Goal: Information Seeking & Learning: Check status

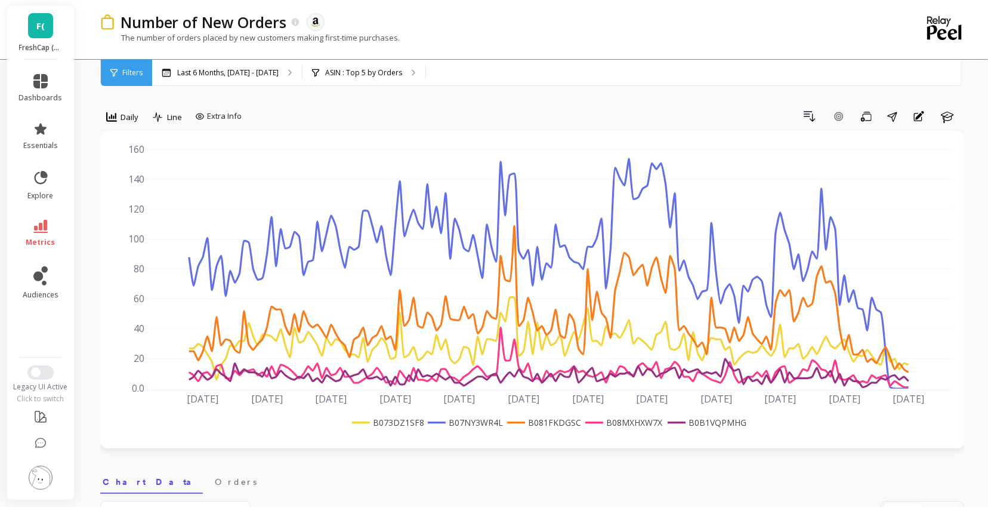
click at [12, 29] on div "F( FreshCap (Essor)" at bounding box center [40, 33] width 67 height 54
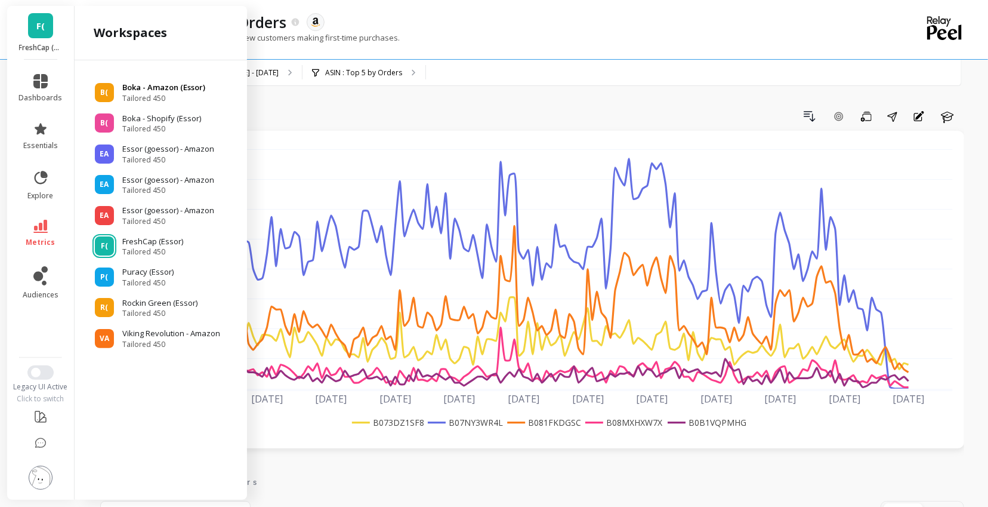
click at [153, 87] on p "Boka - Amazon (Essor)" at bounding box center [163, 88] width 83 height 12
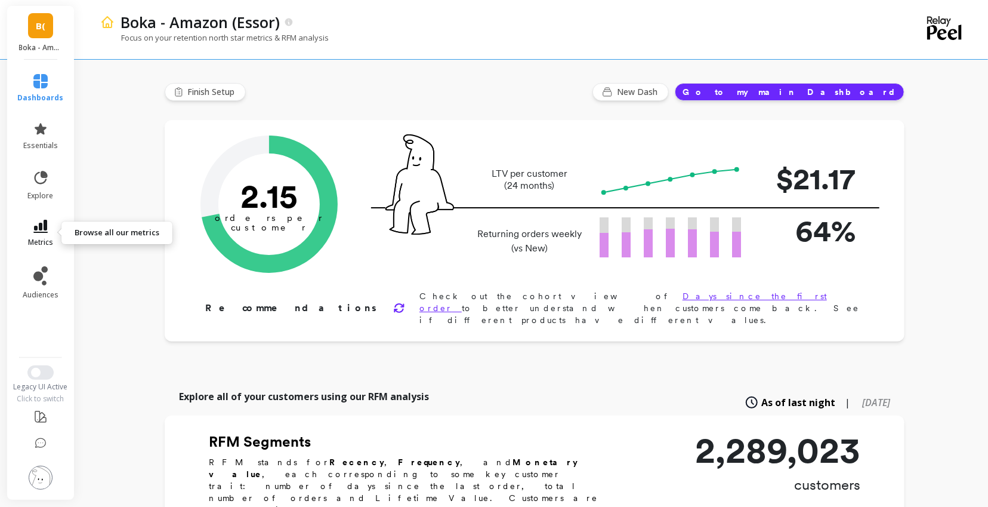
click at [32, 225] on link "metrics" at bounding box center [41, 233] width 46 height 27
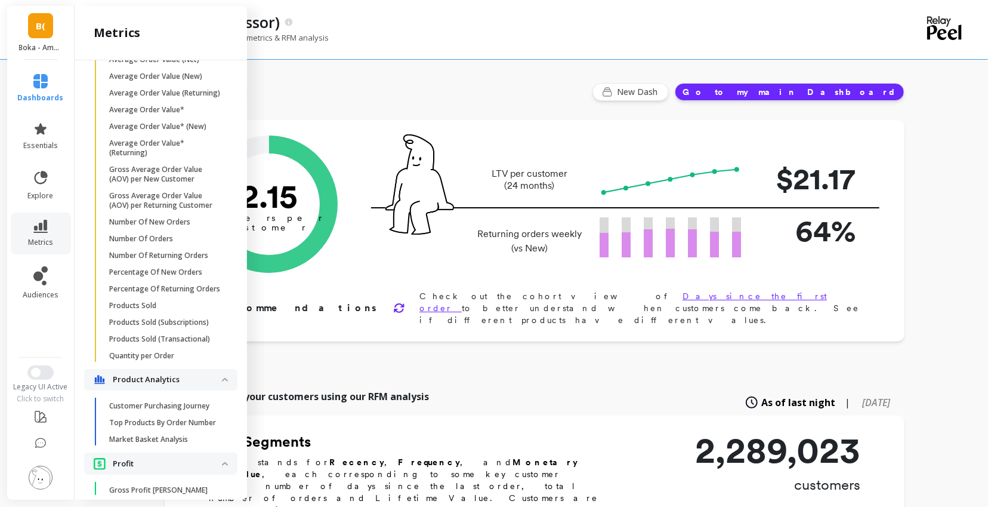
scroll to position [771, 0]
click at [174, 221] on p "Number Of New Orders" at bounding box center [149, 225] width 81 height 10
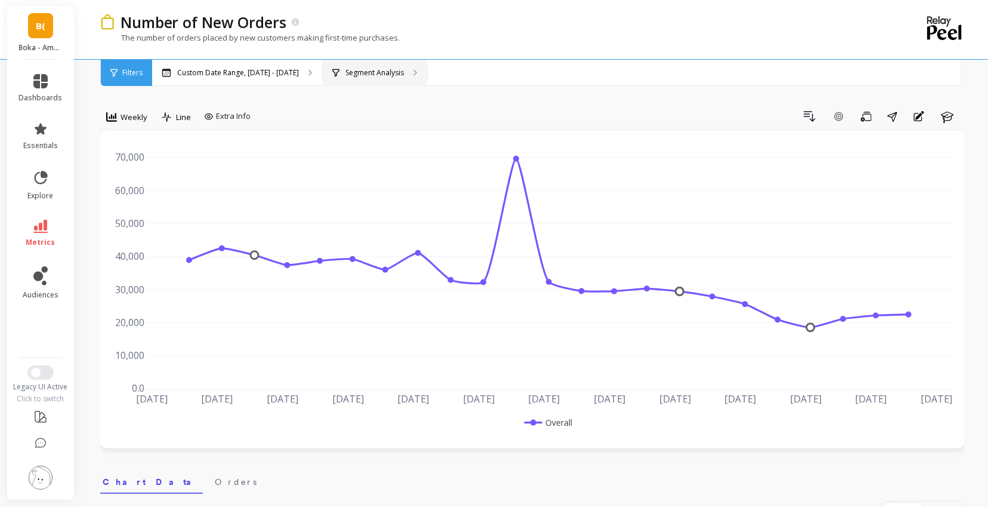
click at [339, 82] on div "Segment Analysis" at bounding box center [375, 73] width 104 height 26
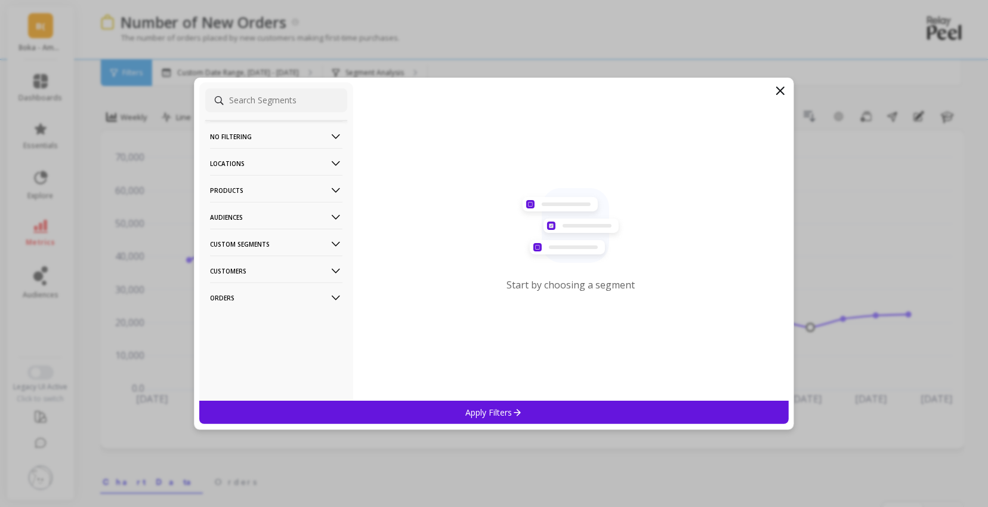
click at [331, 189] on icon at bounding box center [335, 190] width 13 height 13
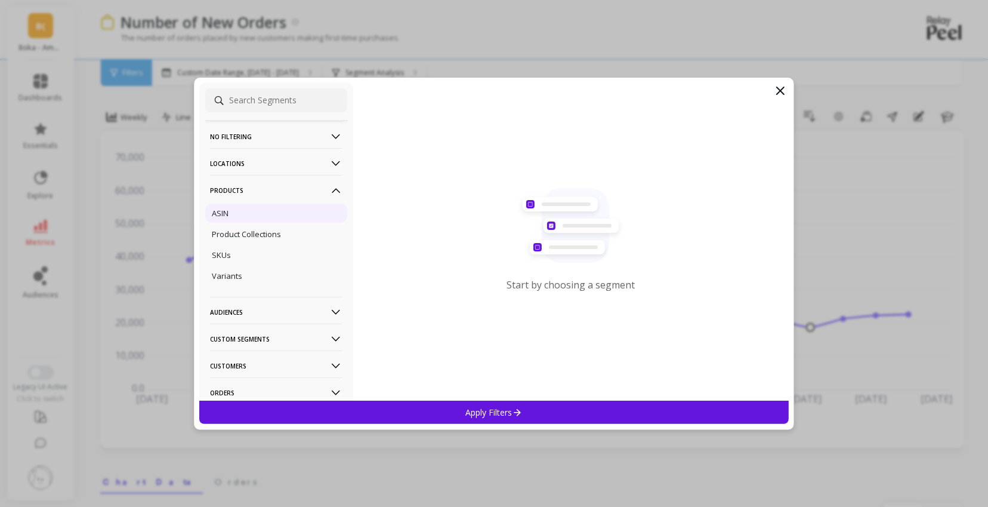
click at [239, 212] on div "ASIN" at bounding box center [276, 212] width 142 height 19
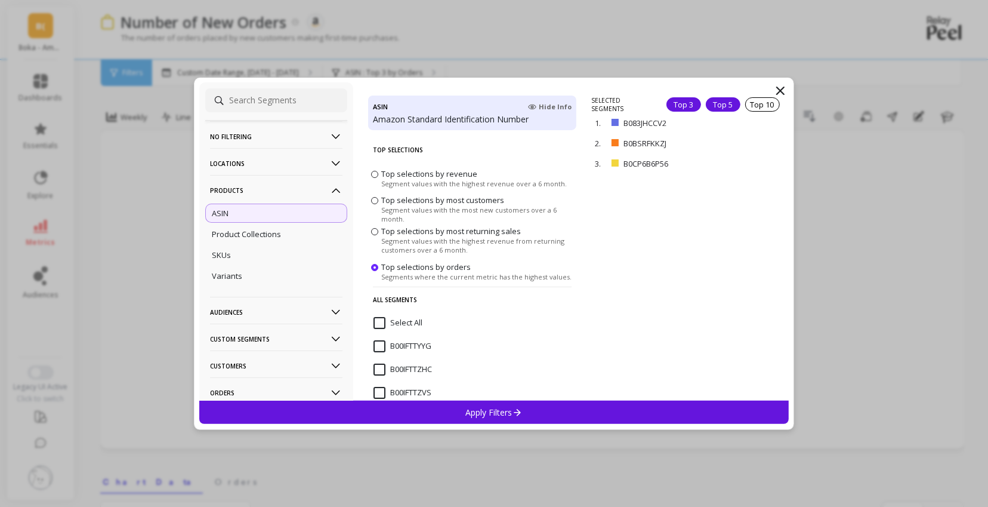
click at [725, 105] on div "Top 5" at bounding box center [723, 104] width 35 height 14
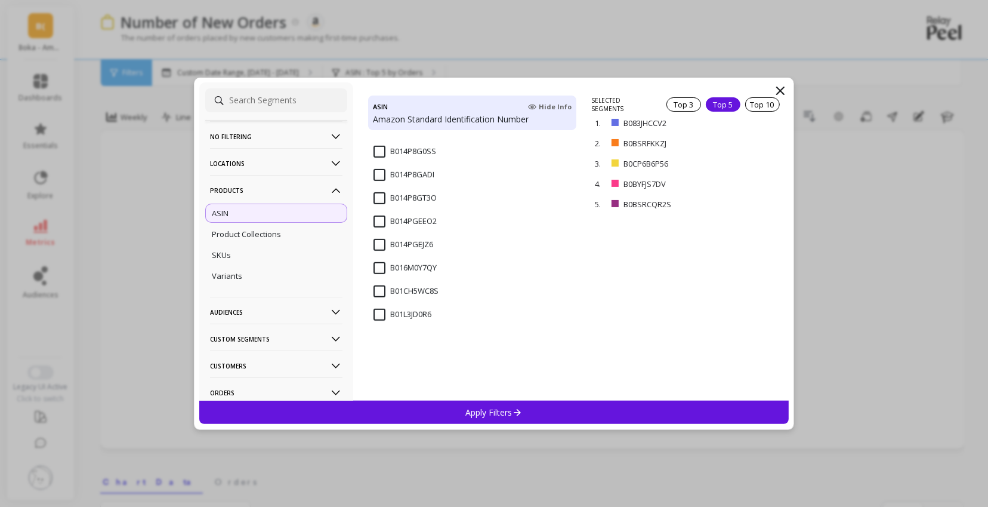
scroll to position [406, 0]
click at [511, 409] on p "Apply Filters" at bounding box center [494, 411] width 57 height 11
